Goal: Task Accomplishment & Management: Manage account settings

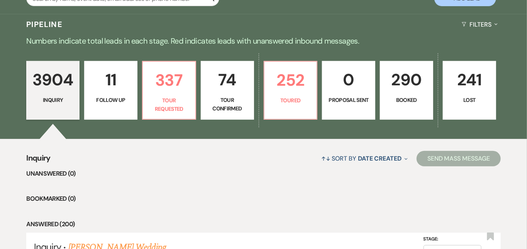
scroll to position [164, 0]
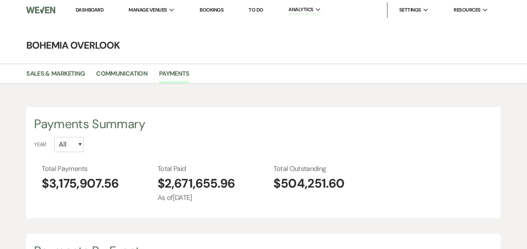
scroll to position [249, 527]
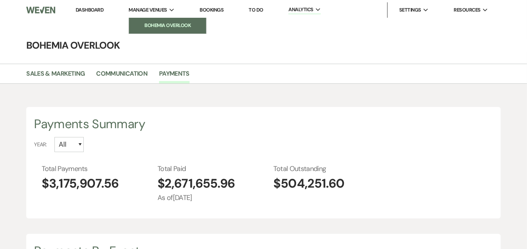
click at [152, 24] on li "Bohemia Overlook" at bounding box center [167, 26] width 69 height 8
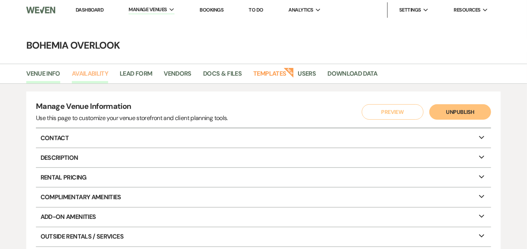
click at [91, 73] on link "Availability" at bounding box center [90, 76] width 36 height 15
select select "3"
select select "2026"
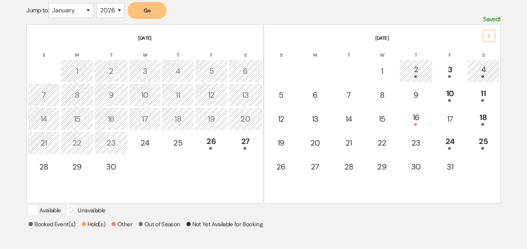
scroll to position [149, 0]
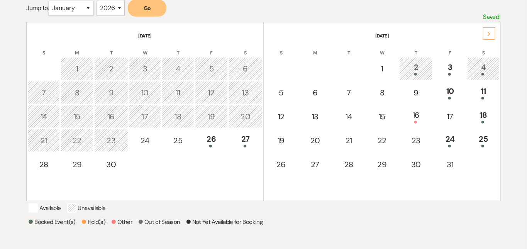
select select "6"
click at [142, 15] on button "Go" at bounding box center [147, 8] width 39 height 17
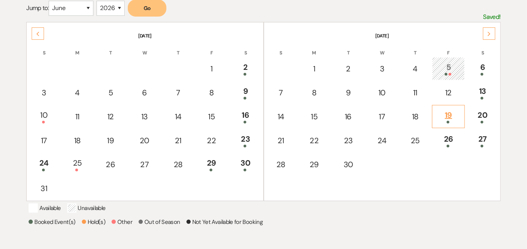
click at [449, 107] on td "19" at bounding box center [448, 116] width 33 height 23
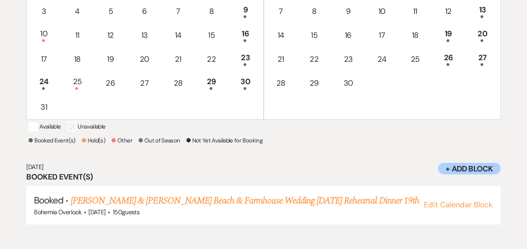
click at [366, 157] on div "Select the dates below when your property (the Bohemia Overlook ) is not availa…" at bounding box center [263, 50] width 474 height 379
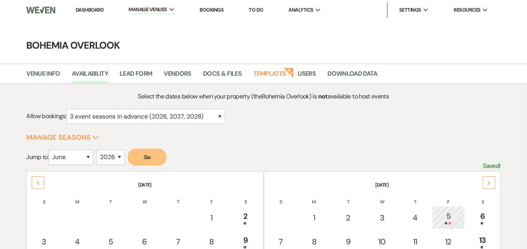
scroll to position [0, 0]
click at [95, 7] on link "Dashboard" at bounding box center [90, 10] width 28 height 7
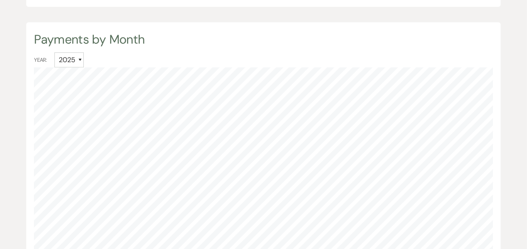
scroll to position [485, 0]
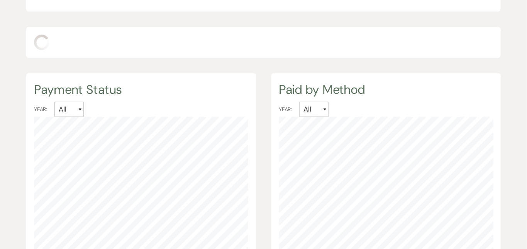
select select "2024"
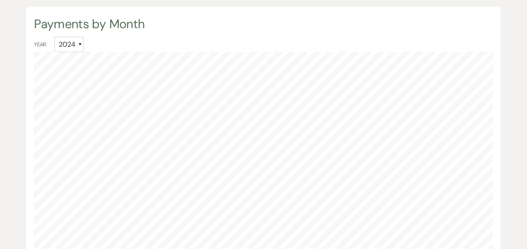
scroll to position [502, 0]
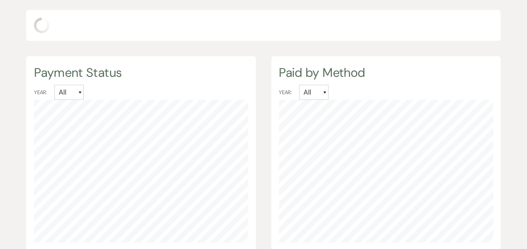
select select "2023"
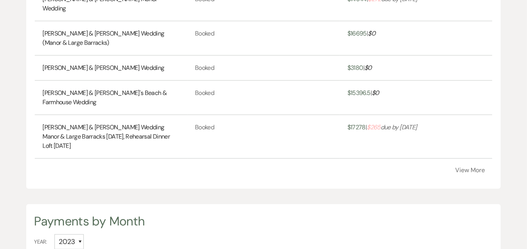
scroll to position [250, 0]
